Goal: Find specific page/section: Find specific page/section

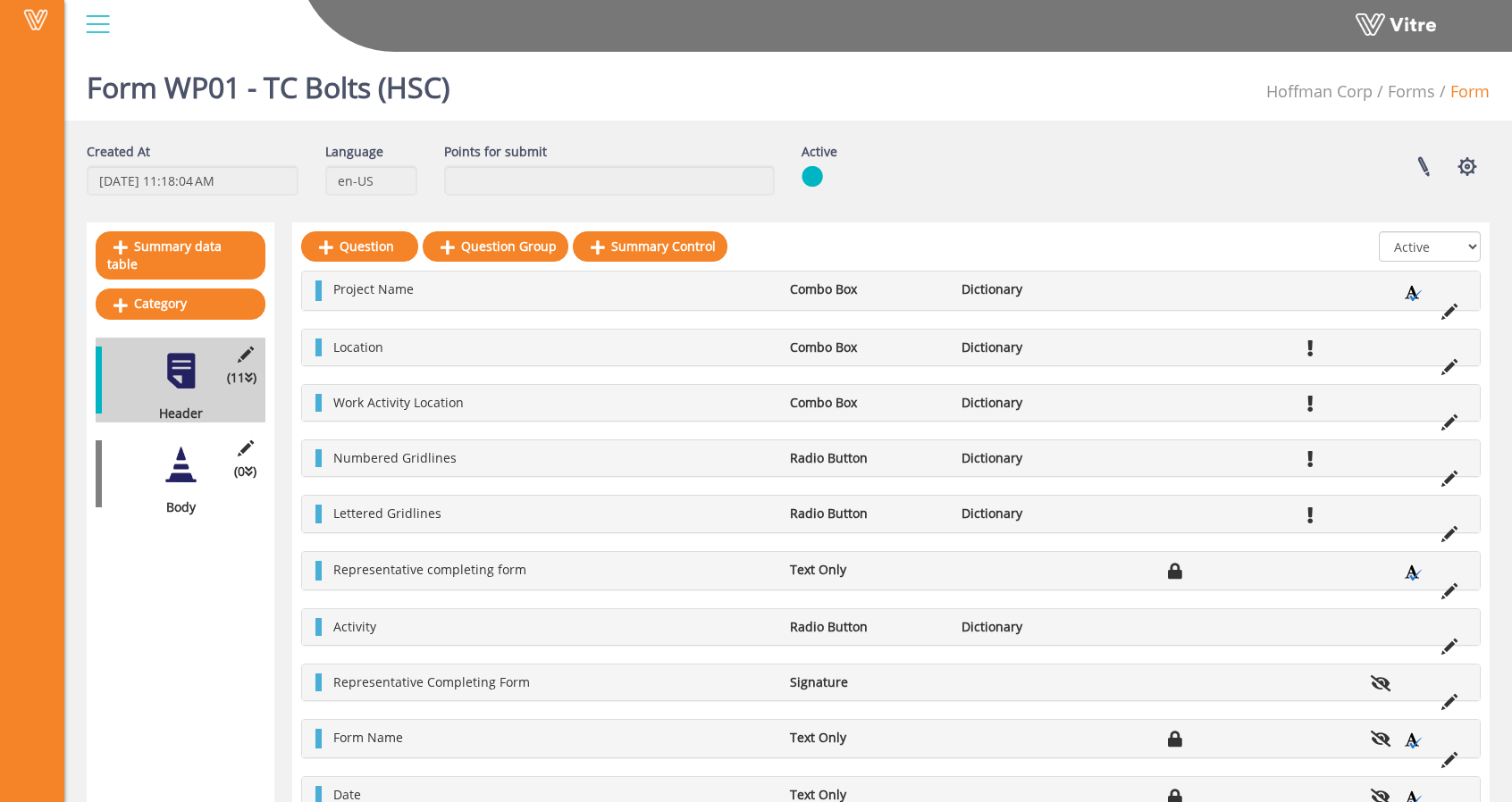
scroll to position [117, 0]
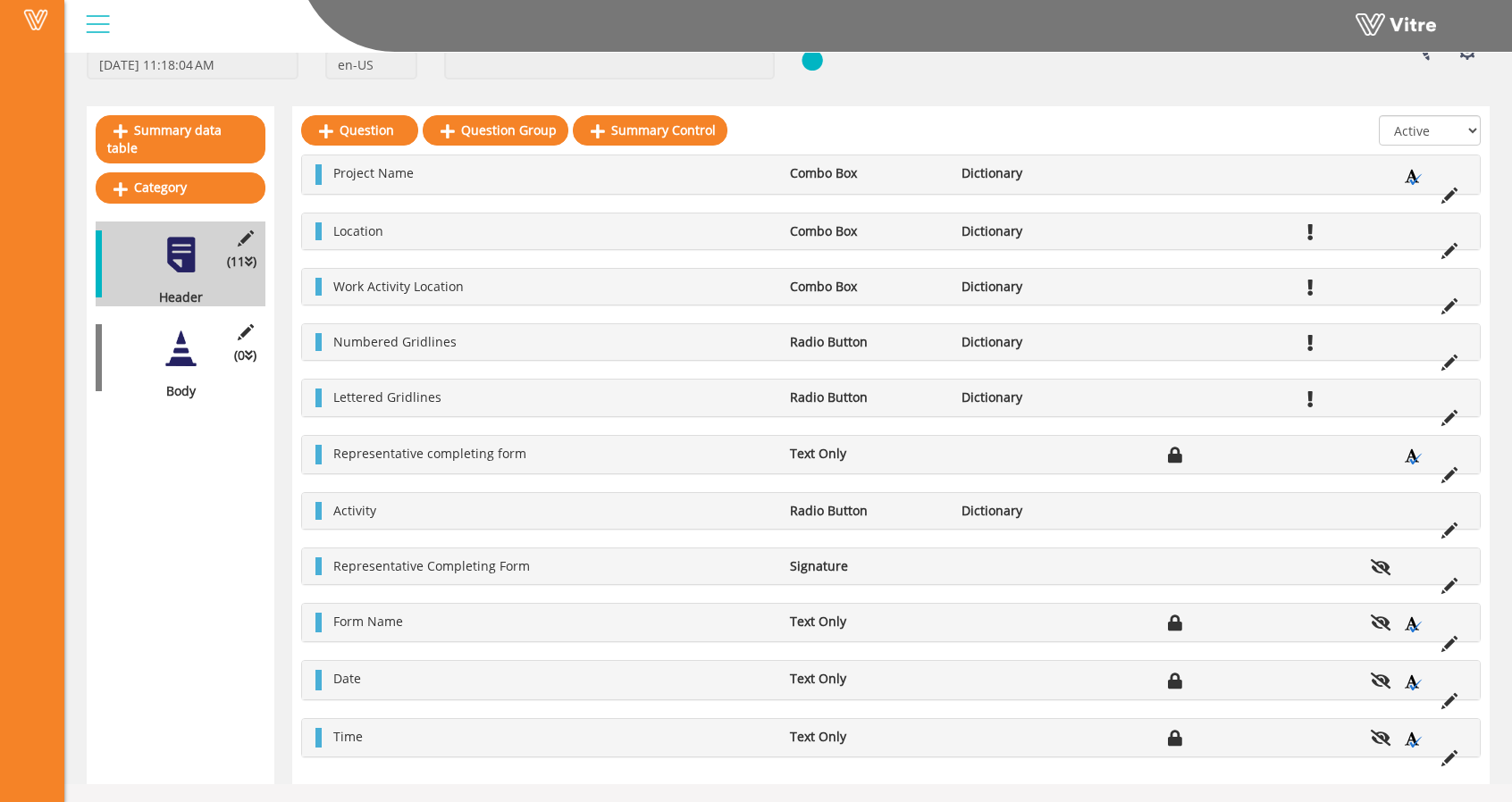
click at [185, 591] on div "Summary data table Category (11 ) Header (0 ) Body" at bounding box center [180, 445] width 187 height 677
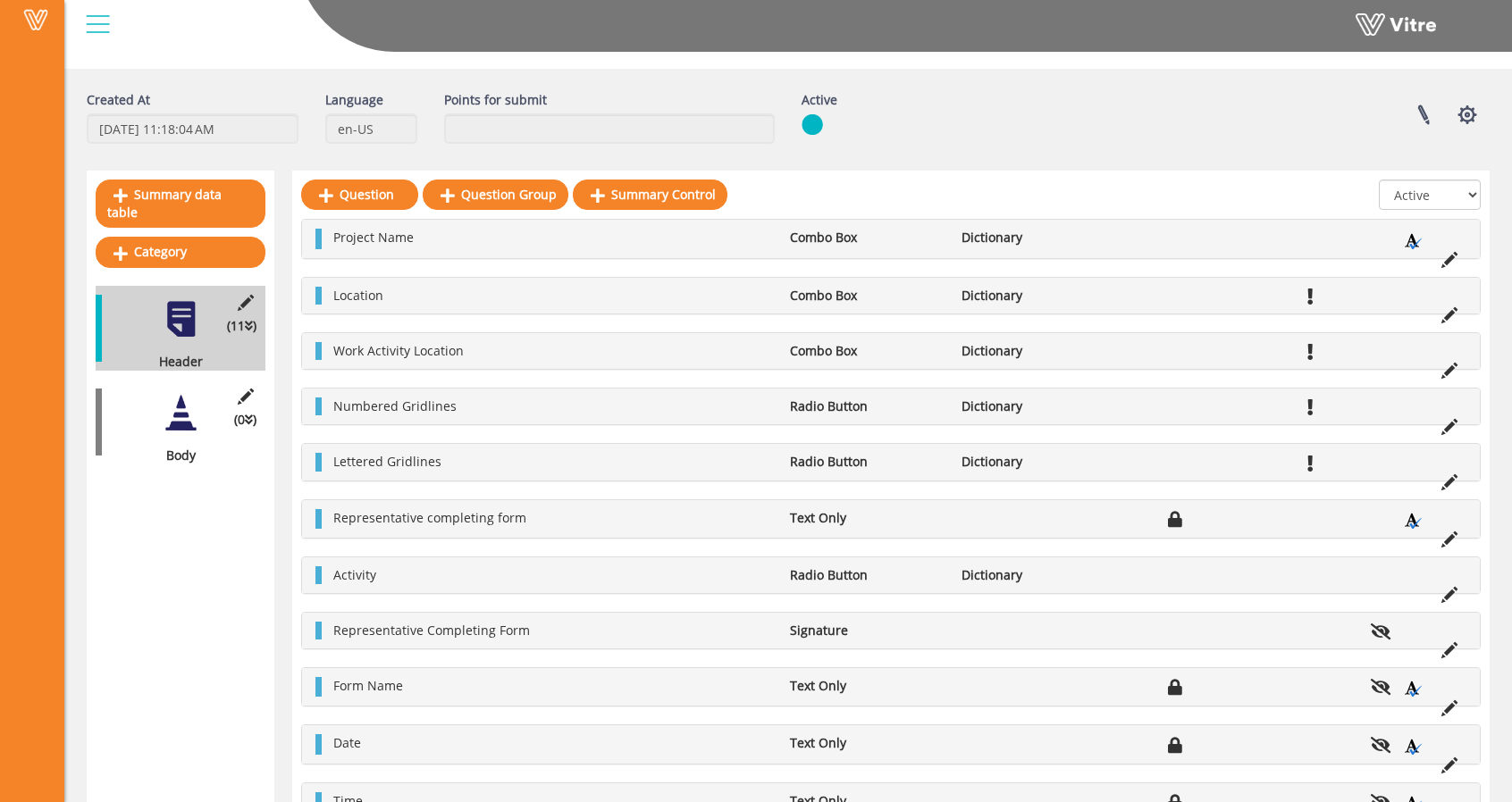
scroll to position [0, 0]
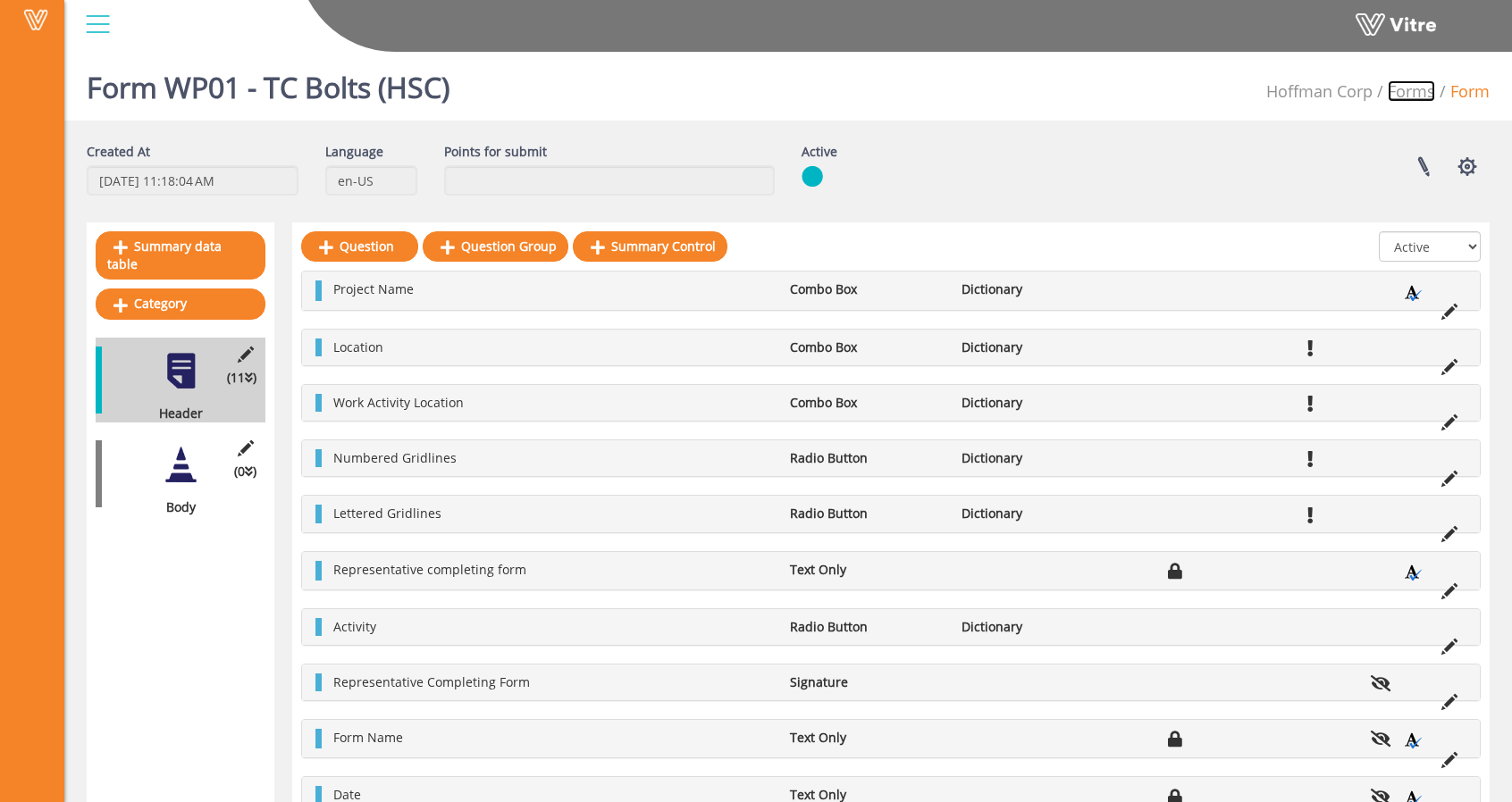
click at [1419, 94] on link "Forms" at bounding box center [1411, 92] width 48 height 22
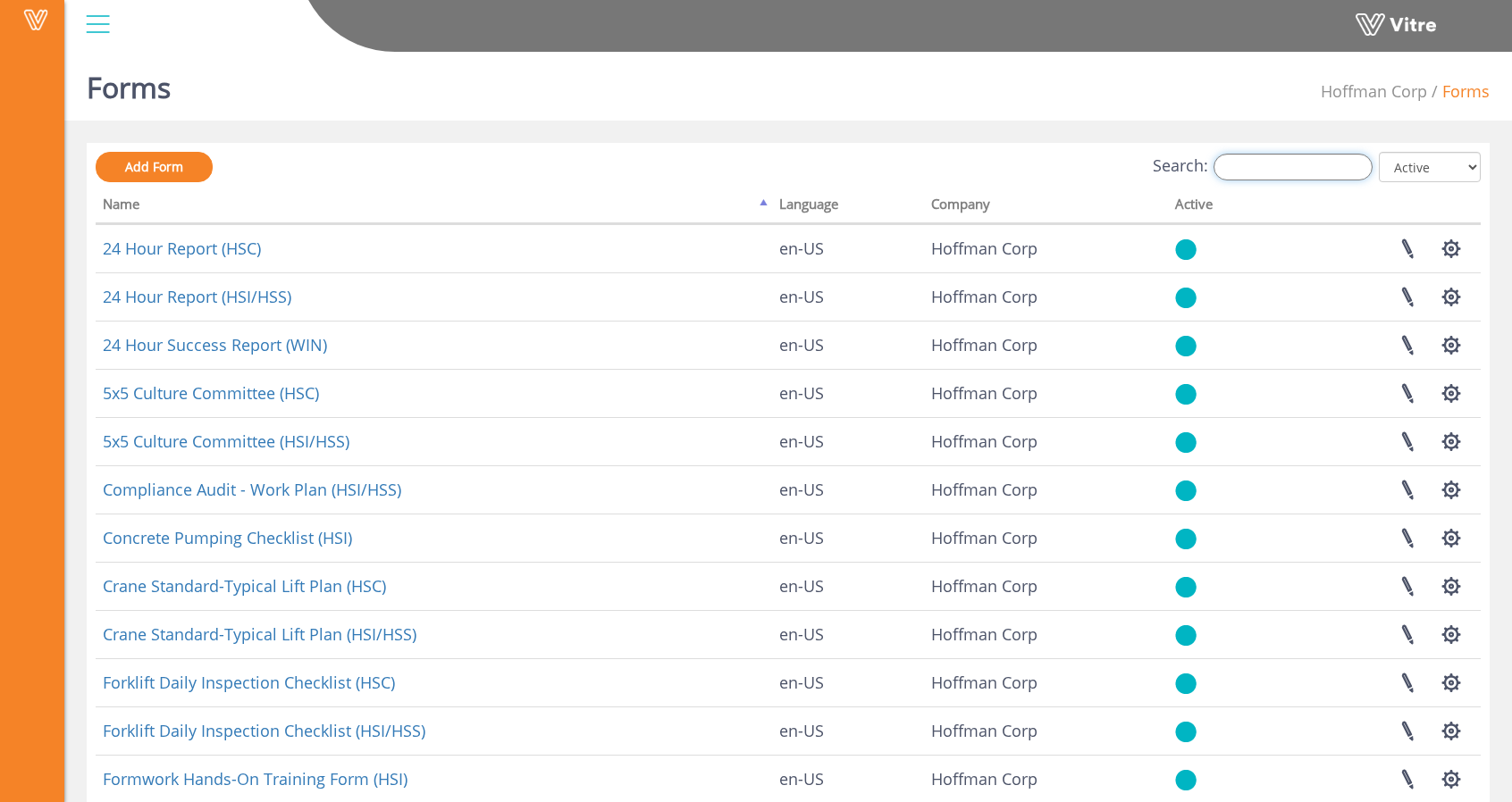
click at [1299, 169] on input "Search:" at bounding box center [1293, 166] width 159 height 27
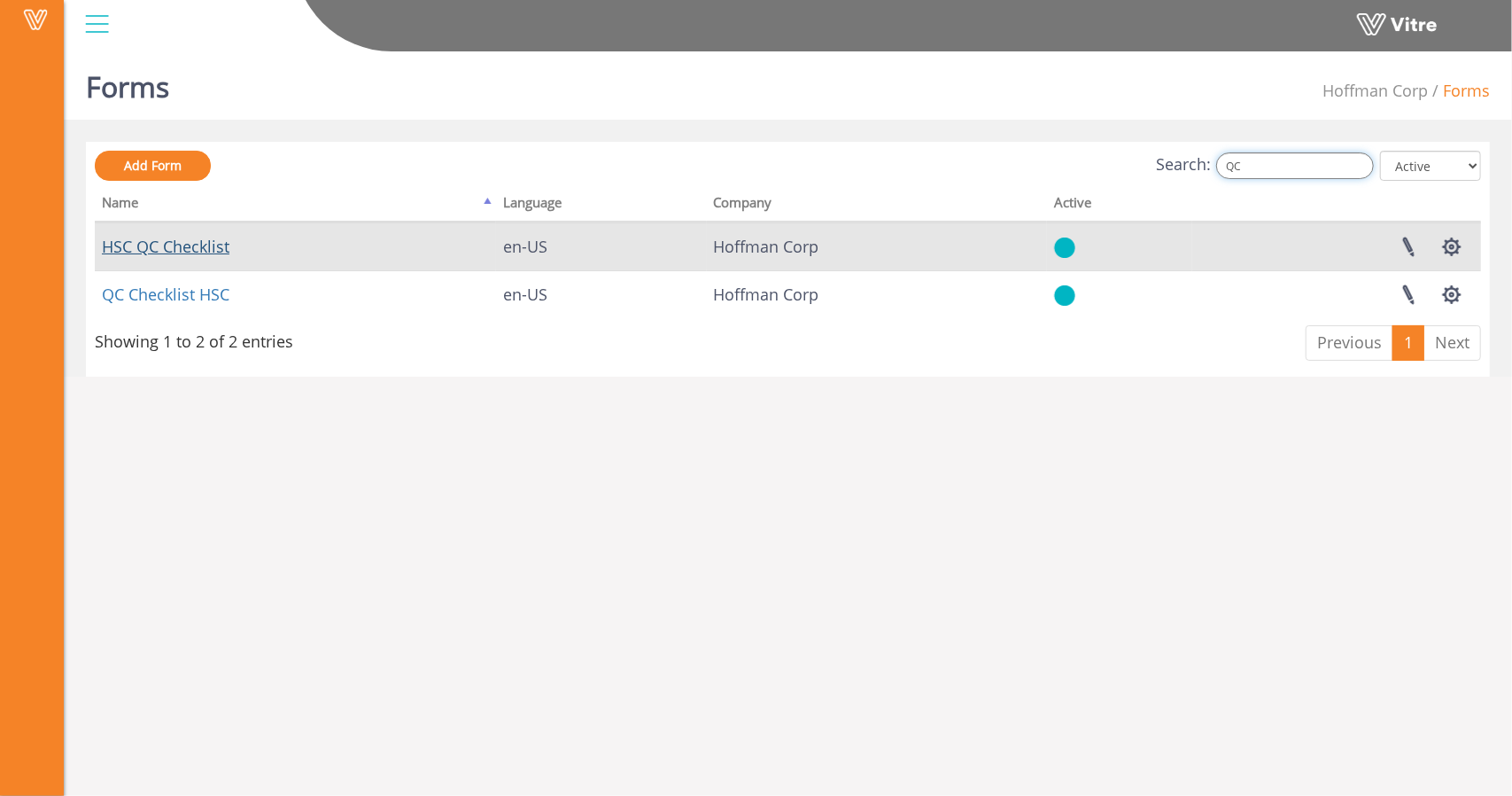
type input "QC"
click at [173, 247] on link "HSC QC Checklist" at bounding box center [165, 246] width 127 height 22
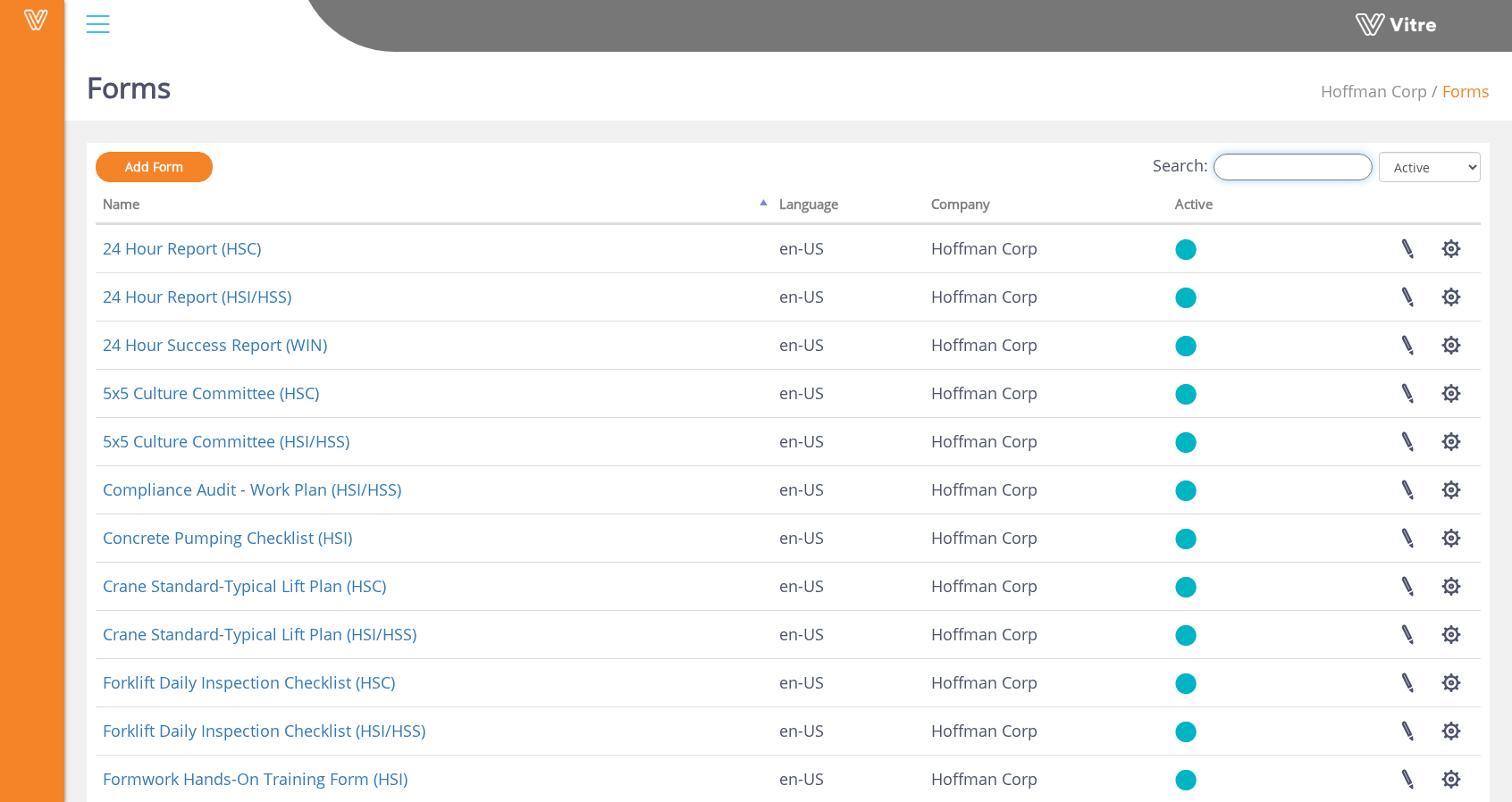
click at [1272, 179] on input "Search:" at bounding box center [1293, 166] width 159 height 27
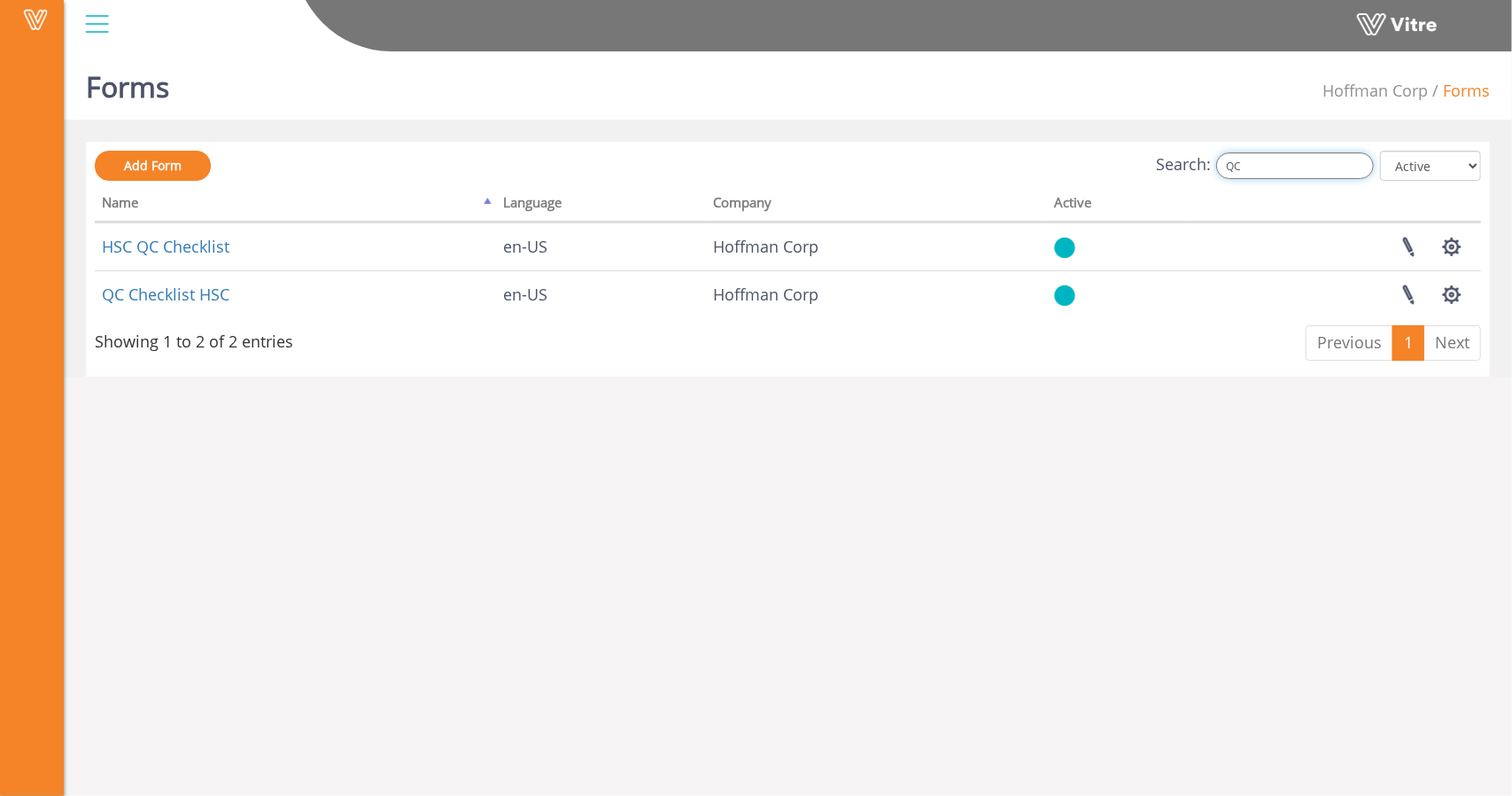
click at [1330, 171] on input "QC" at bounding box center [1296, 165] width 158 height 27
click at [1329, 171] on input "QC" at bounding box center [1296, 165] width 158 height 27
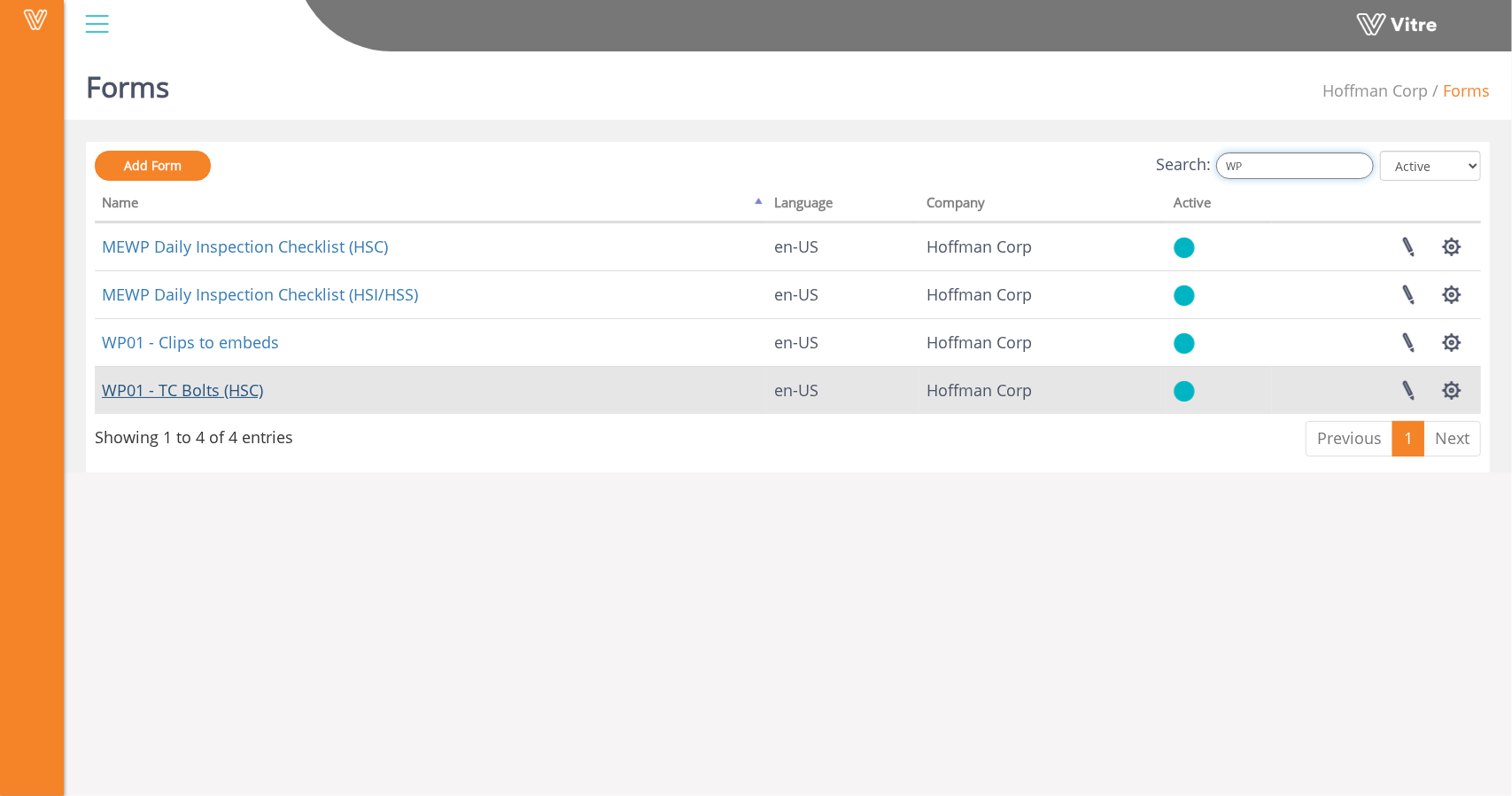
type input "WP"
click at [215, 395] on link "WP01 - TC Bolts (HSC)" at bounding box center [182, 391] width 161 height 22
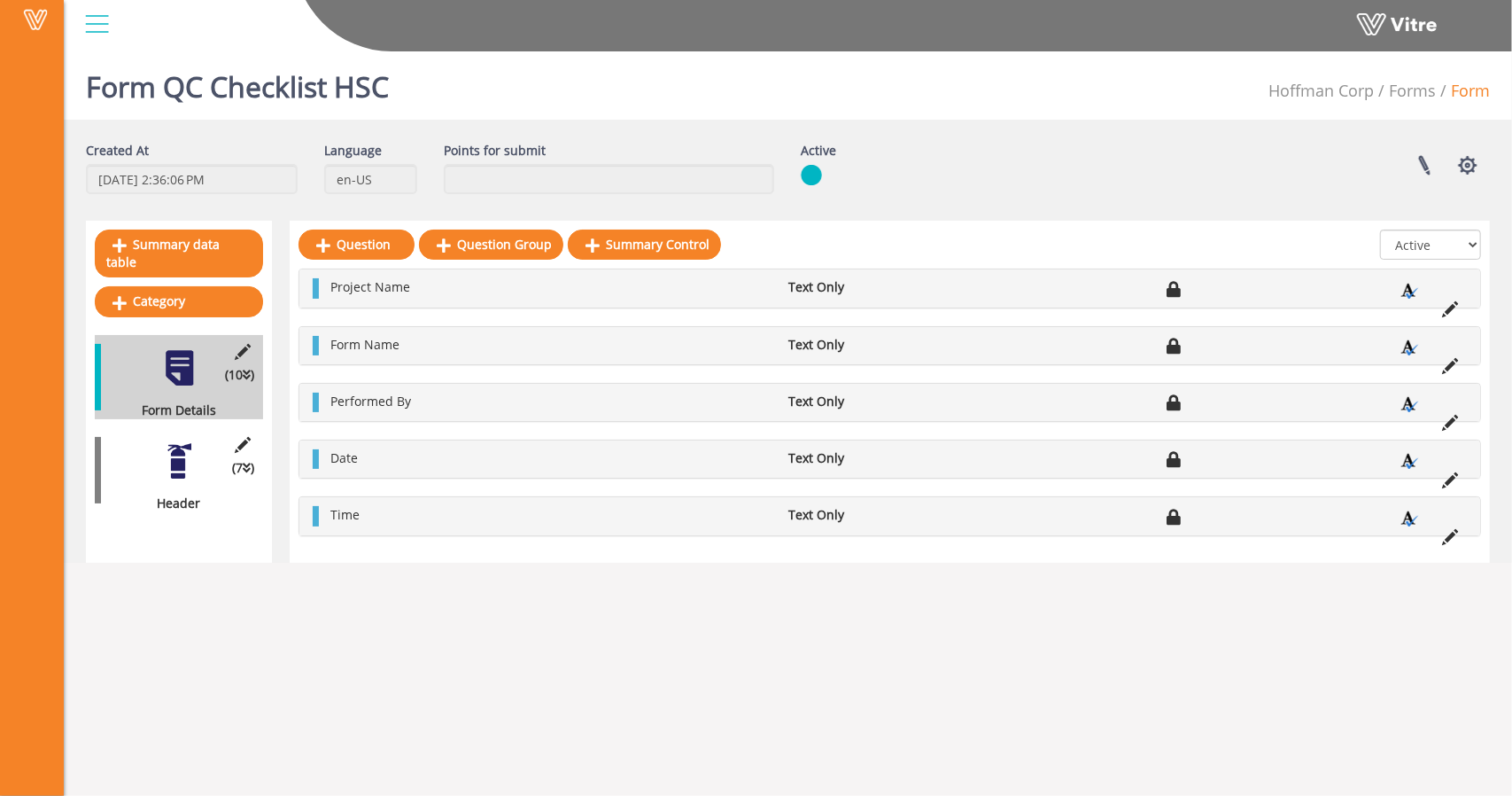
click at [167, 449] on div at bounding box center [179, 461] width 40 height 40
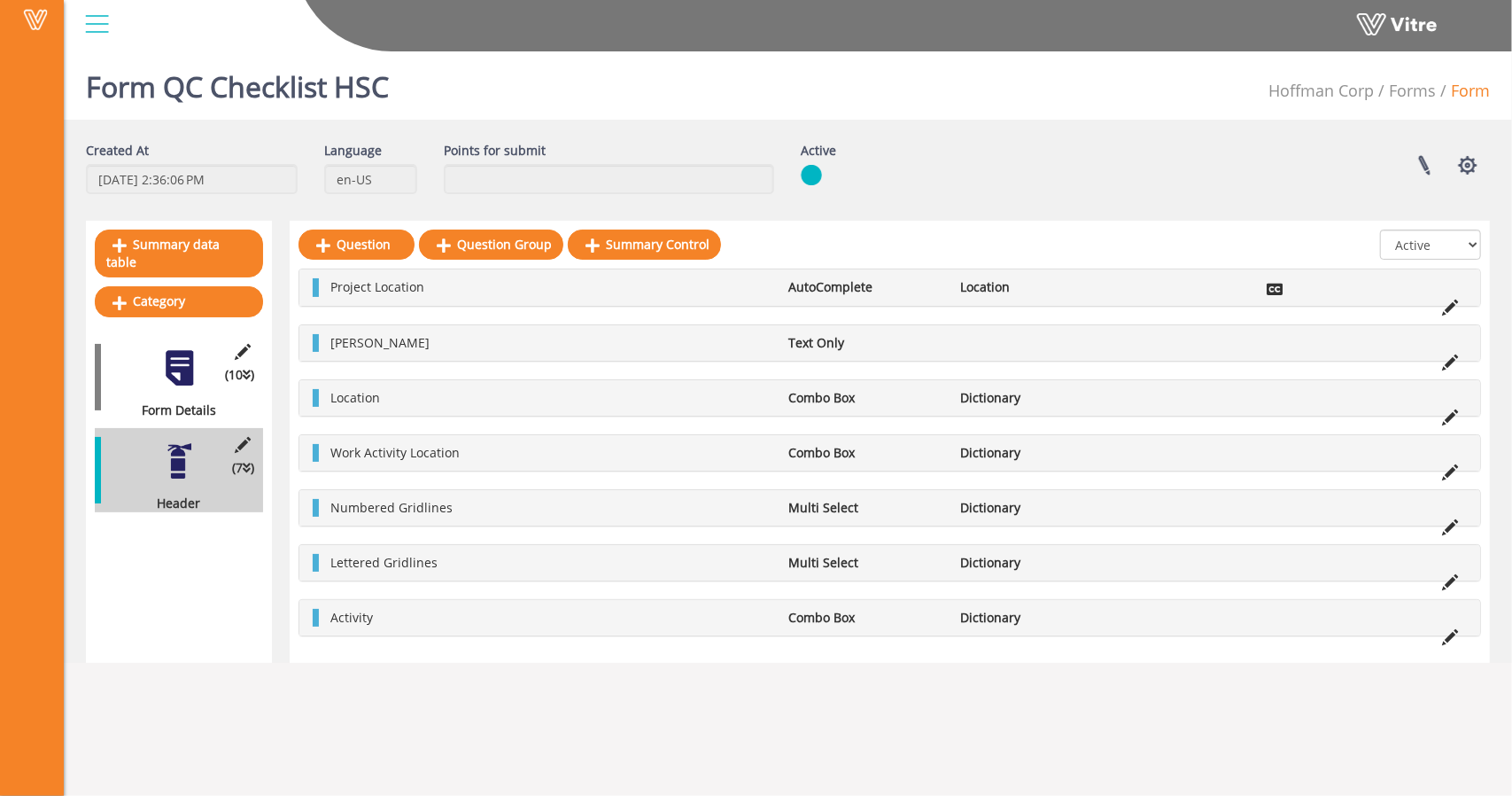
click at [179, 352] on div at bounding box center [179, 368] width 40 height 40
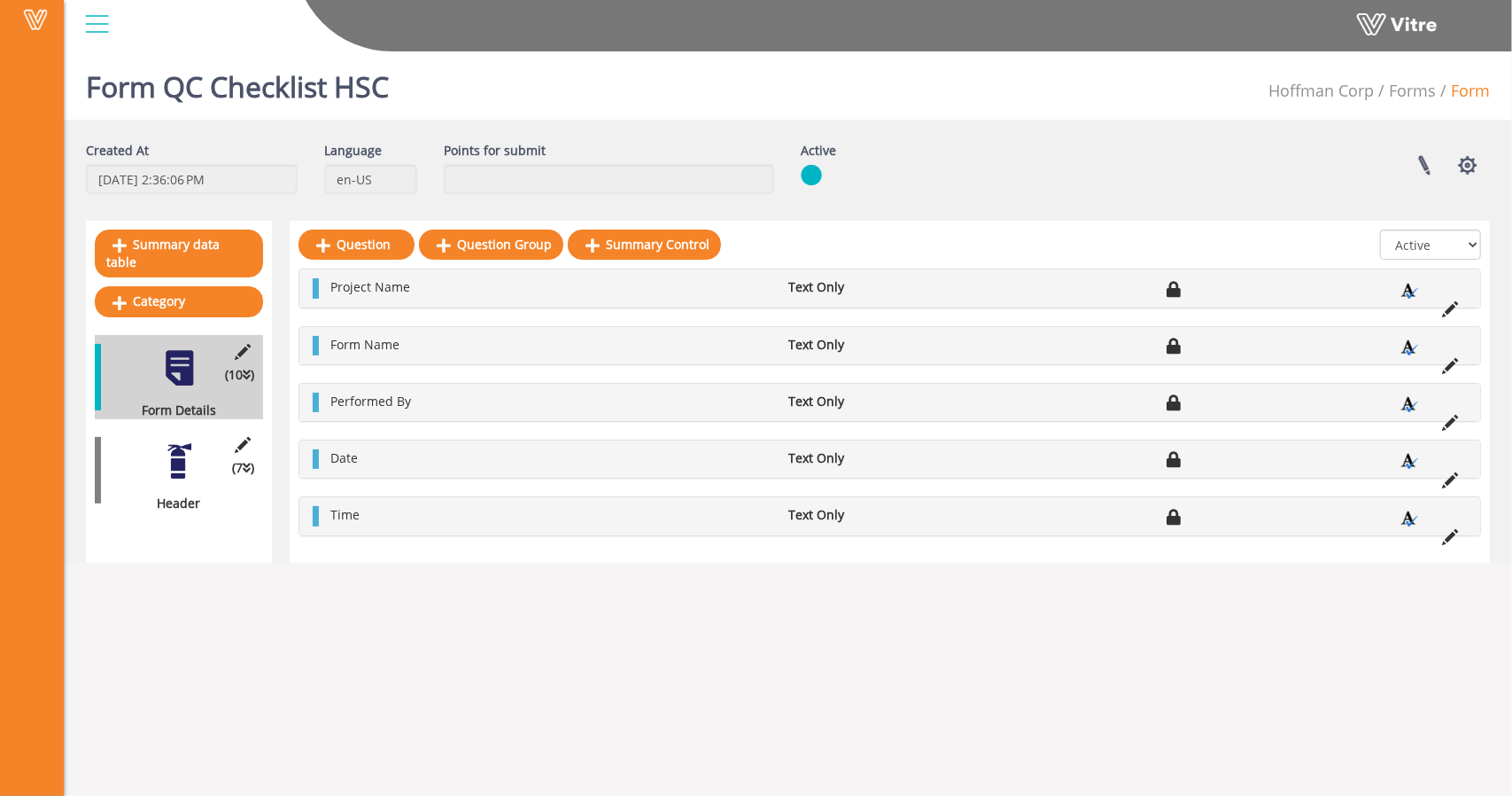
click at [183, 441] on div at bounding box center [179, 461] width 40 height 40
